Goal: Task Accomplishment & Management: Manage account settings

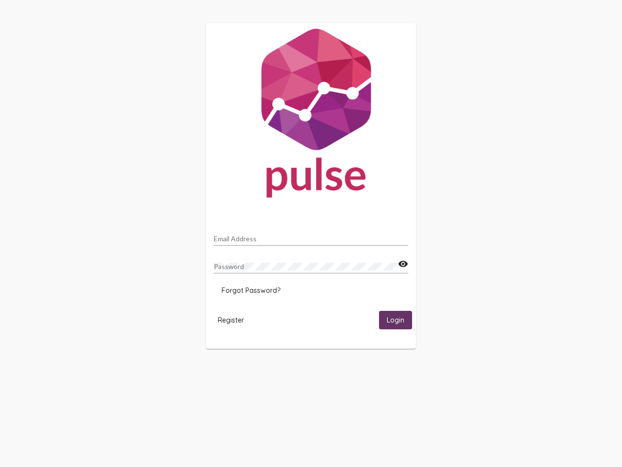
click at [311, 236] on input "Email Address" at bounding box center [311, 239] width 195 height 8
click at [403, 264] on mat-icon "visibility" at bounding box center [403, 264] width 10 height 12
click at [251, 290] on span "Forgot Password?" at bounding box center [251, 290] width 59 height 9
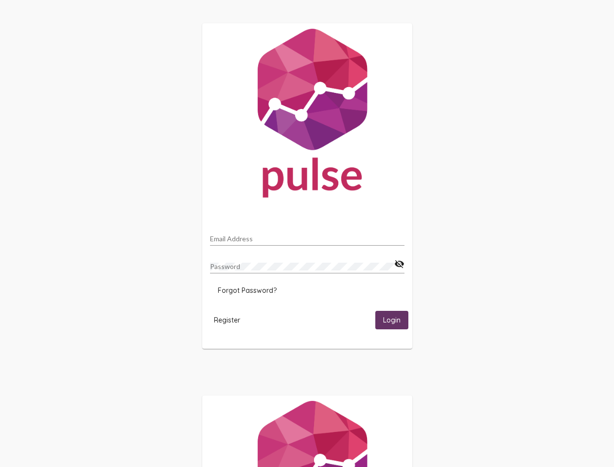
click at [231, 320] on span "Register" at bounding box center [227, 320] width 26 height 9
click at [396, 320] on span "Login" at bounding box center [392, 320] width 18 height 9
